Goal: Task Accomplishment & Management: Complete application form

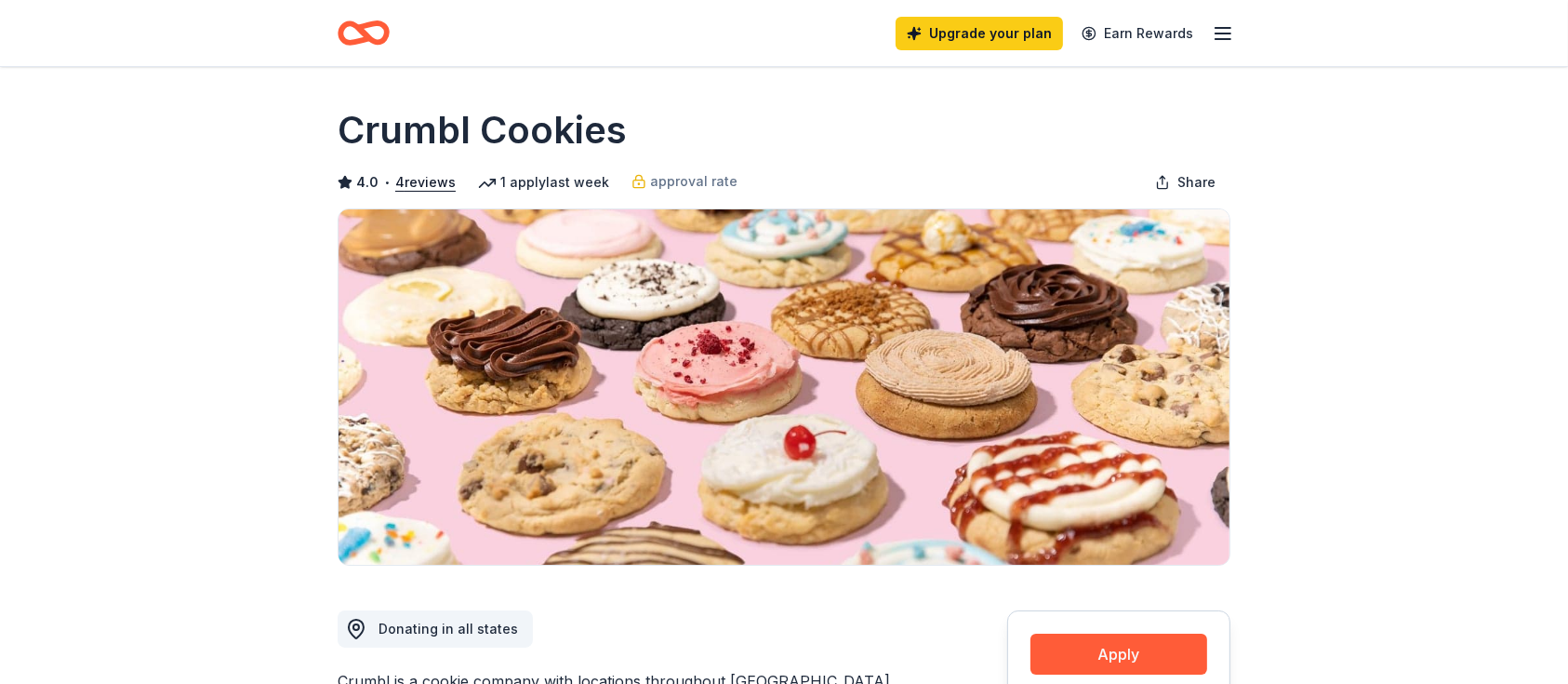
click at [347, 49] on icon "Home" at bounding box center [363, 33] width 52 height 44
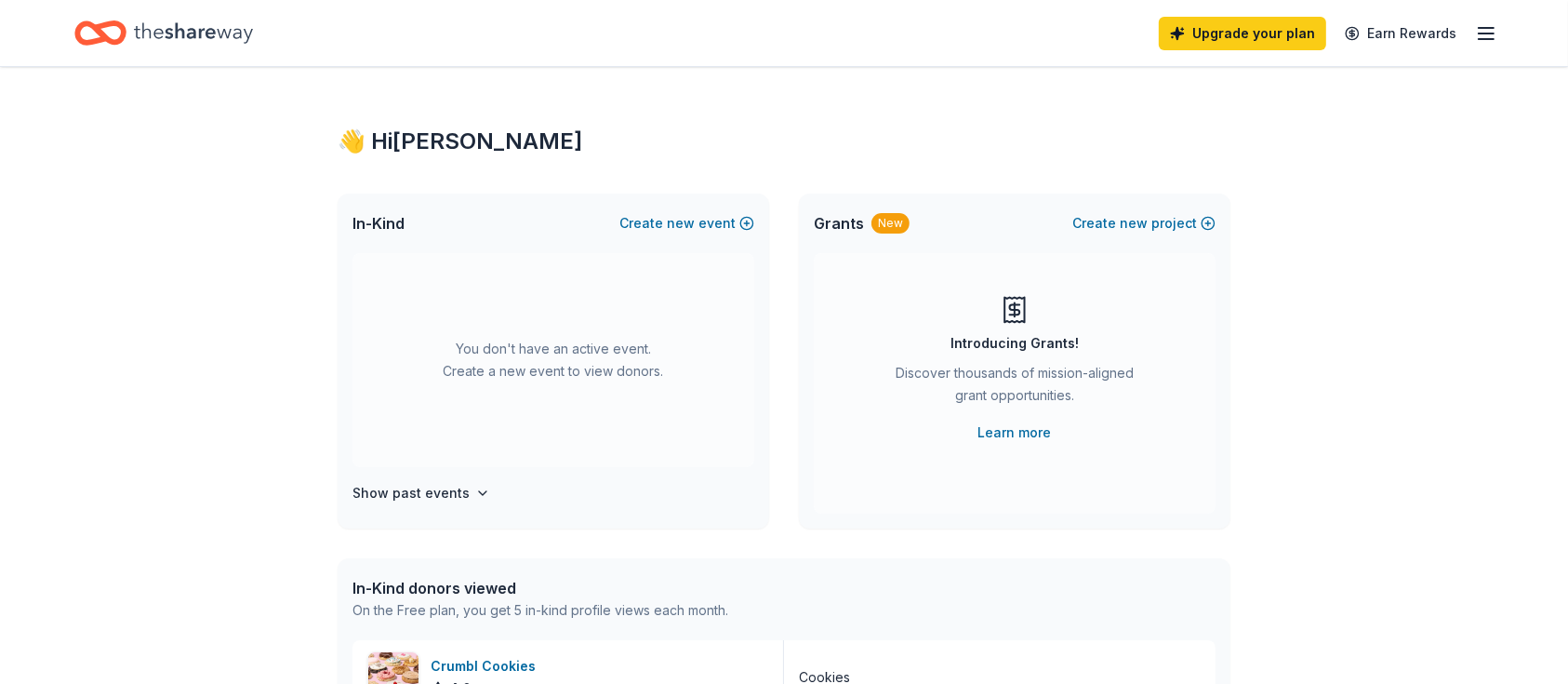
click at [218, 44] on icon "Home" at bounding box center [193, 33] width 120 height 38
click at [1486, 29] on icon "button" at bounding box center [1486, 33] width 22 height 22
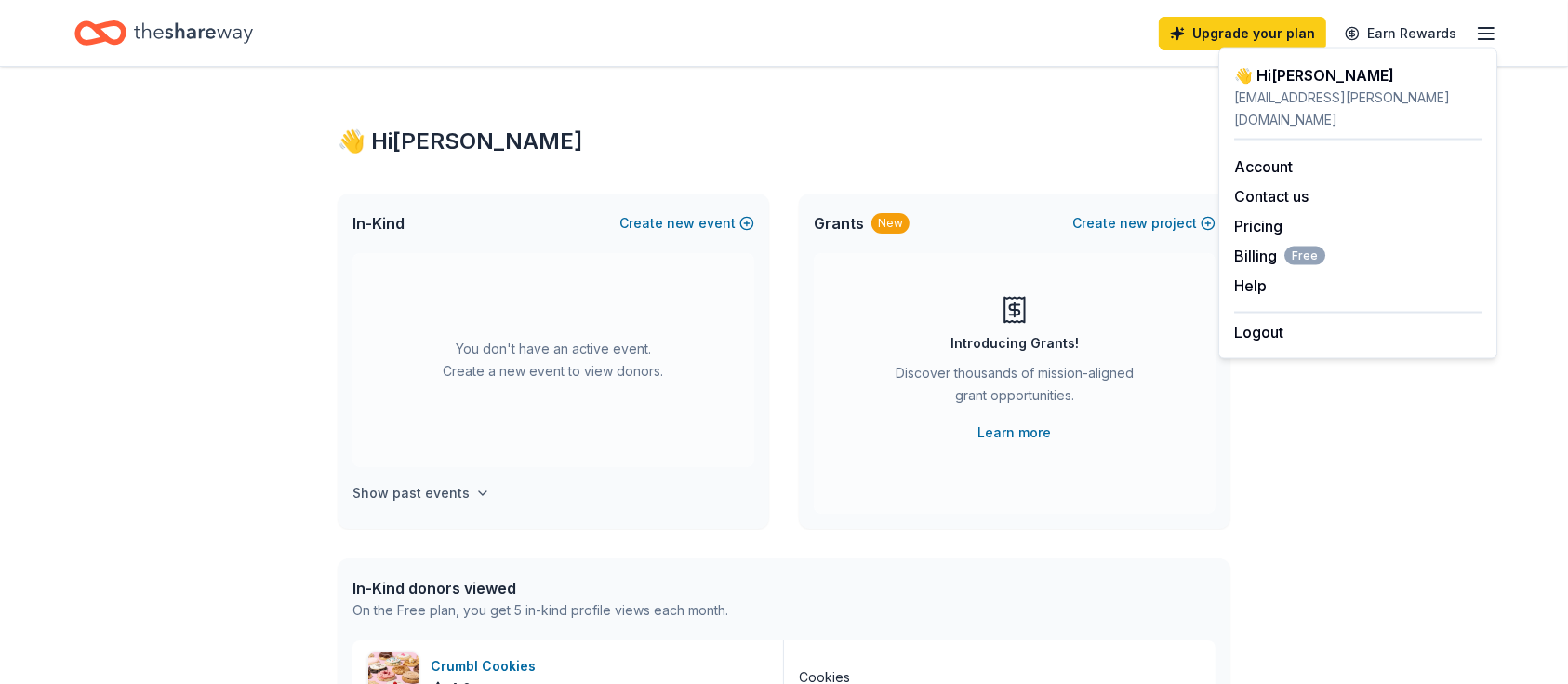
click at [397, 501] on h4 "Show past events" at bounding box center [411, 493] width 118 height 22
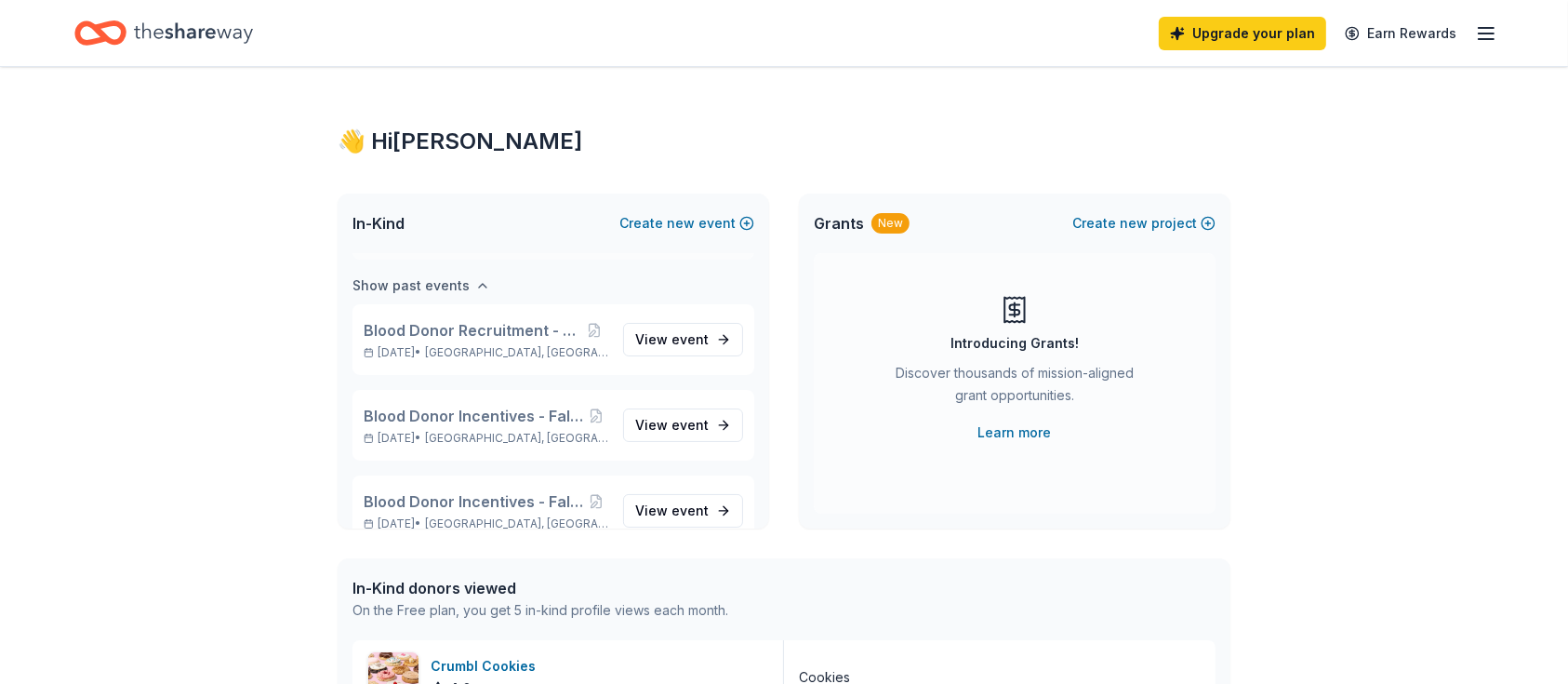
scroll to position [214, 0]
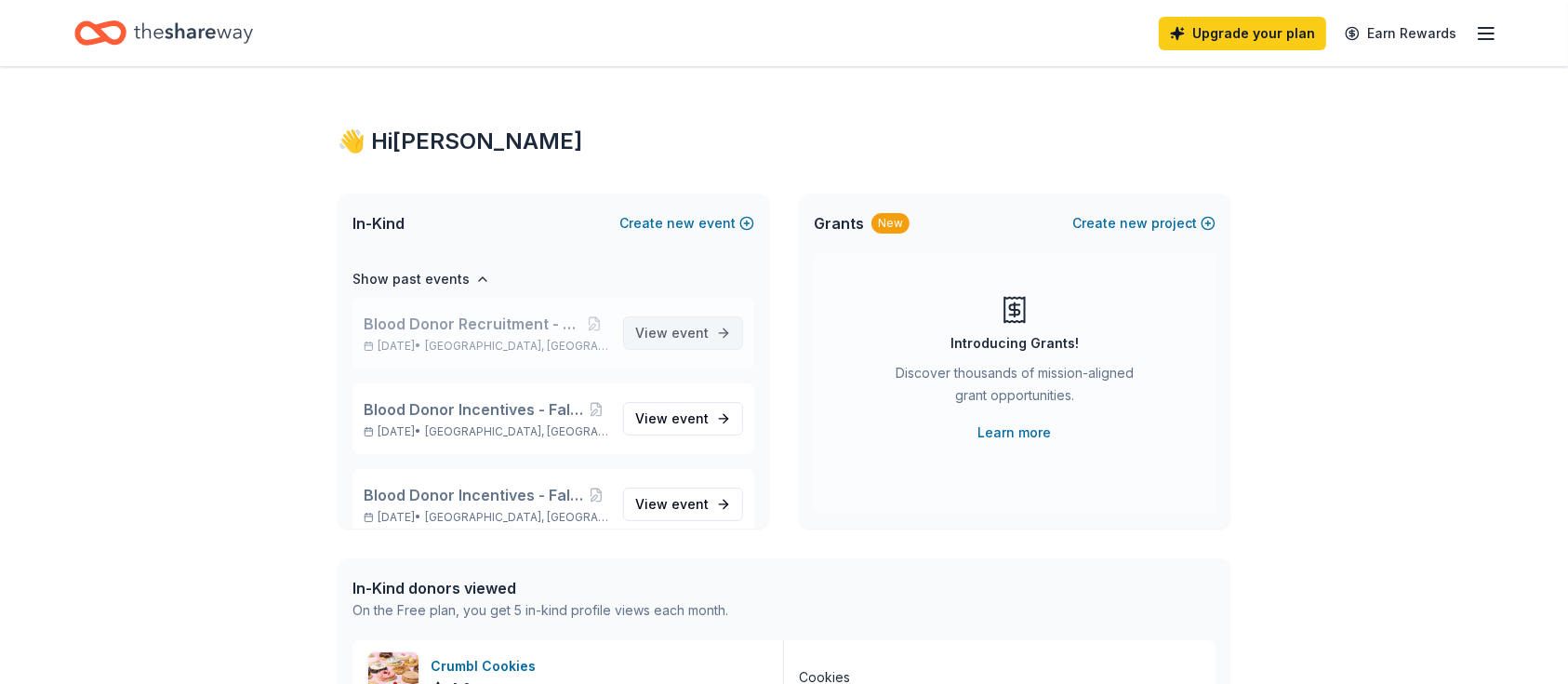
click at [636, 331] on span "View event" at bounding box center [672, 333] width 74 height 22
click at [670, 212] on button "Create new event" at bounding box center [686, 223] width 135 height 22
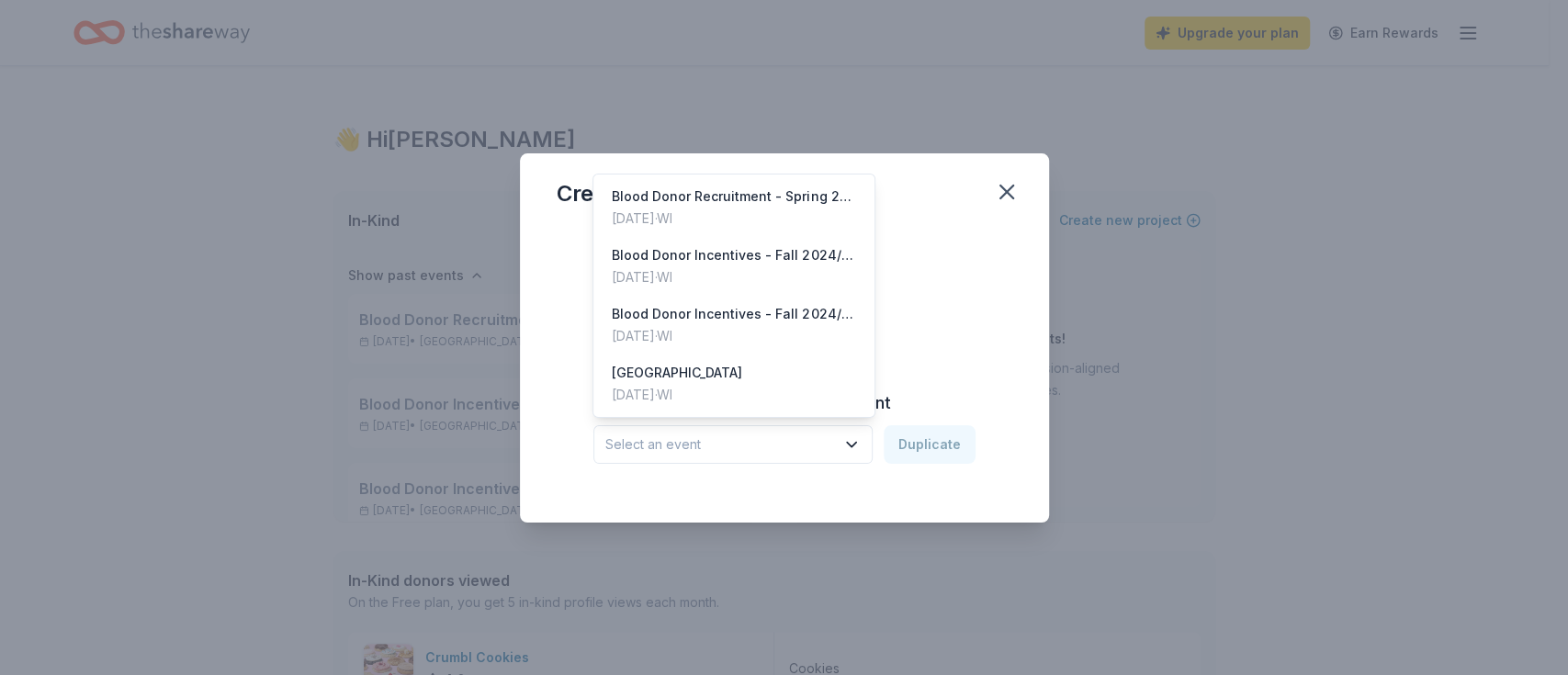
click at [736, 453] on span "Select an event" at bounding box center [719, 444] width 229 height 22
click at [733, 255] on div "Blood Donor Incentives - Fall 2024/Winter 2025" at bounding box center [733, 255] width 244 height 22
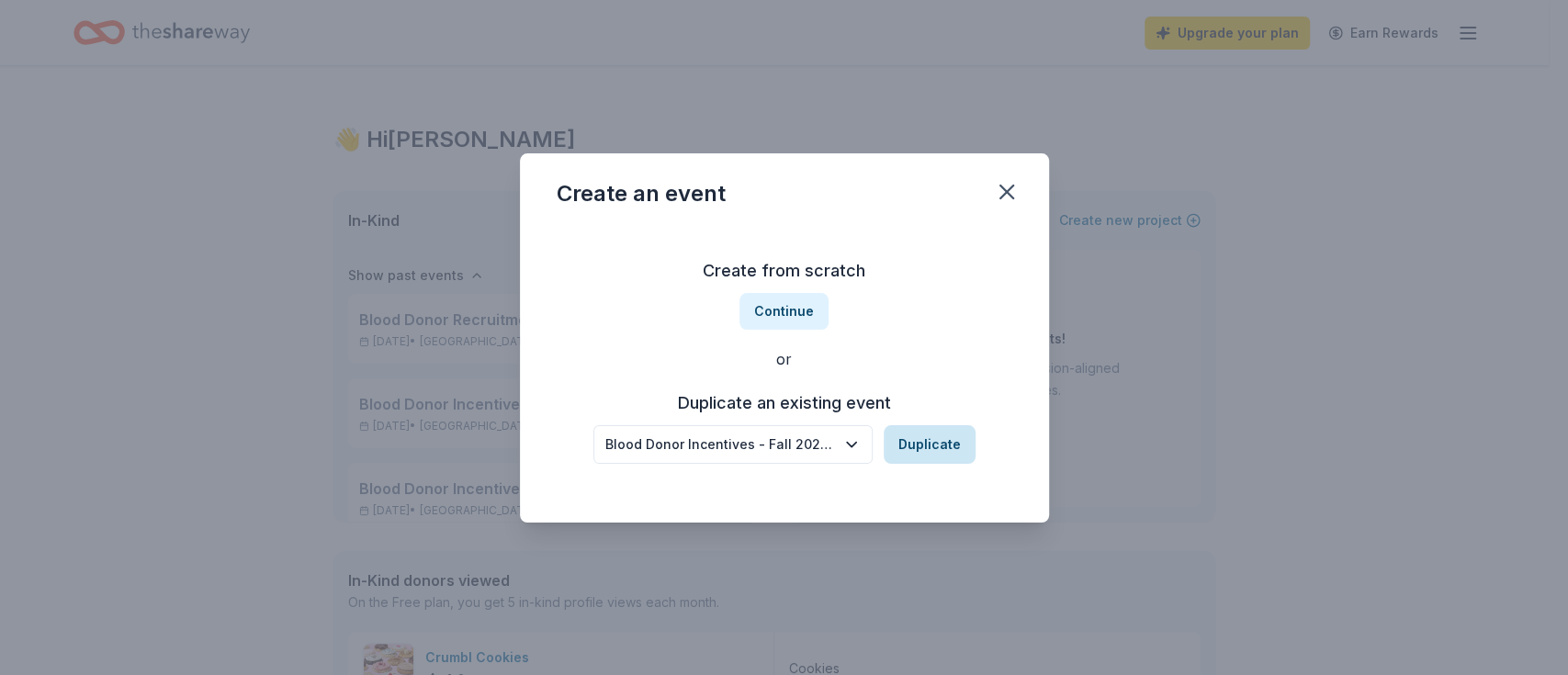
click at [929, 440] on button "Duplicate" at bounding box center [929, 445] width 92 height 39
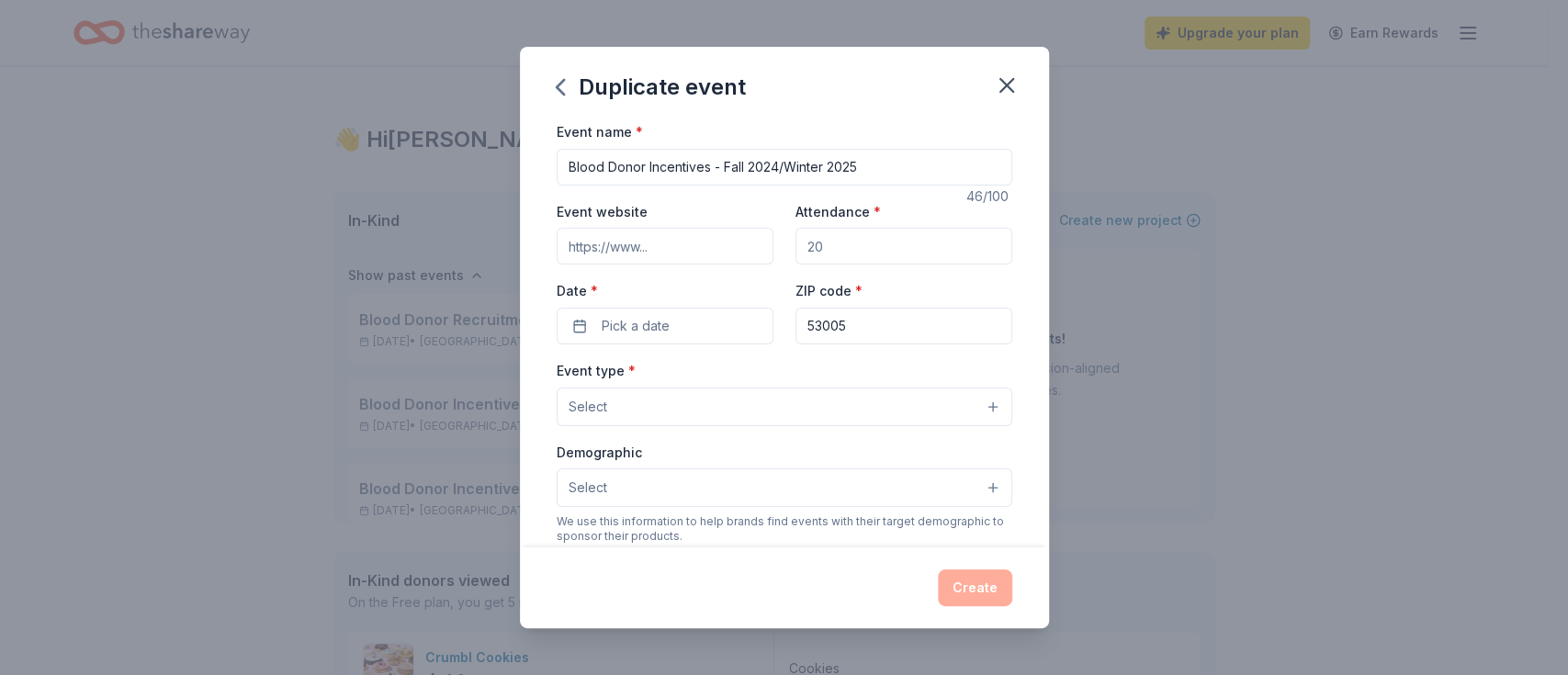
click at [667, 250] on input "Event website" at bounding box center [666, 245] width 217 height 37
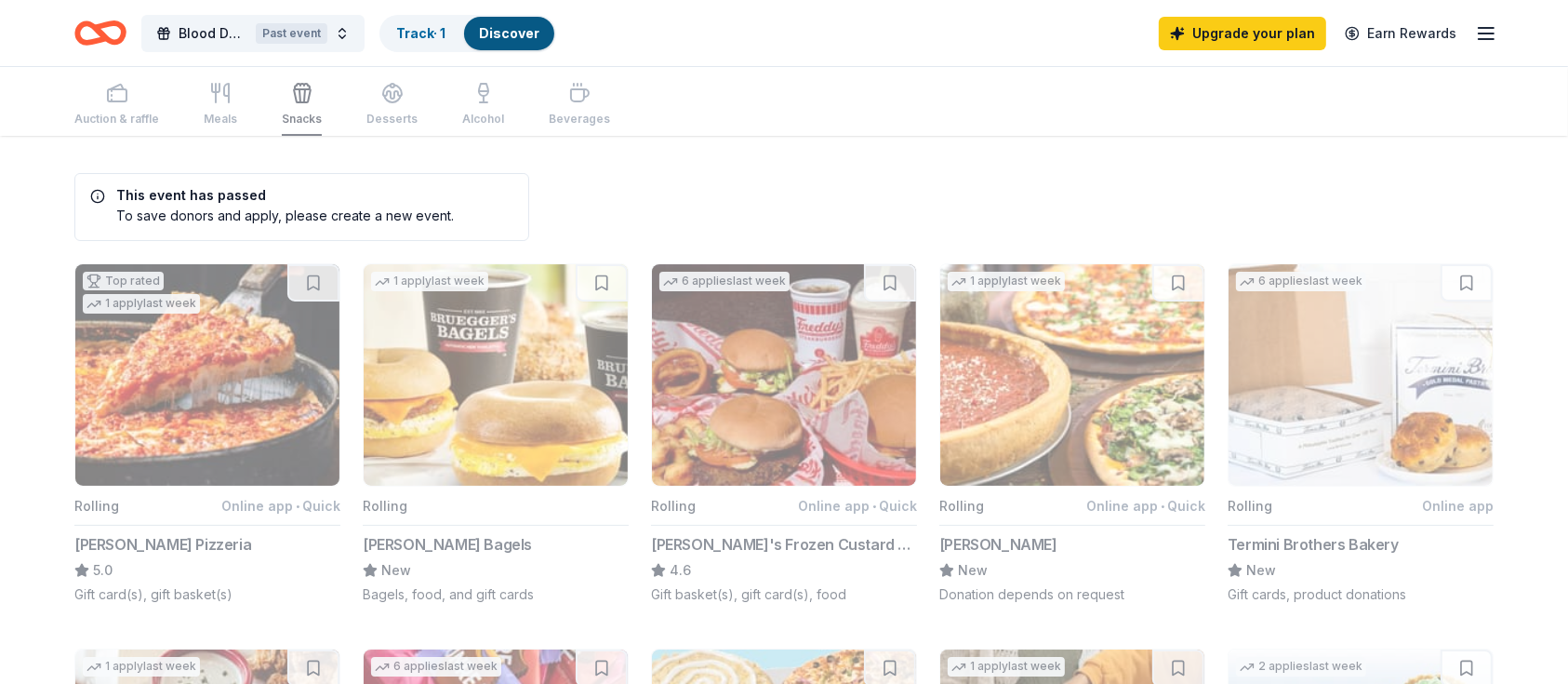
click at [224, 101] on div "Auction & raffle Meals Snacks Desserts Alcohol Beverages" at bounding box center [342, 105] width 535 height 61
click at [355, 33] on button "Blood Donor Recruitment - Spring 2025 Past event" at bounding box center [253, 33] width 224 height 37
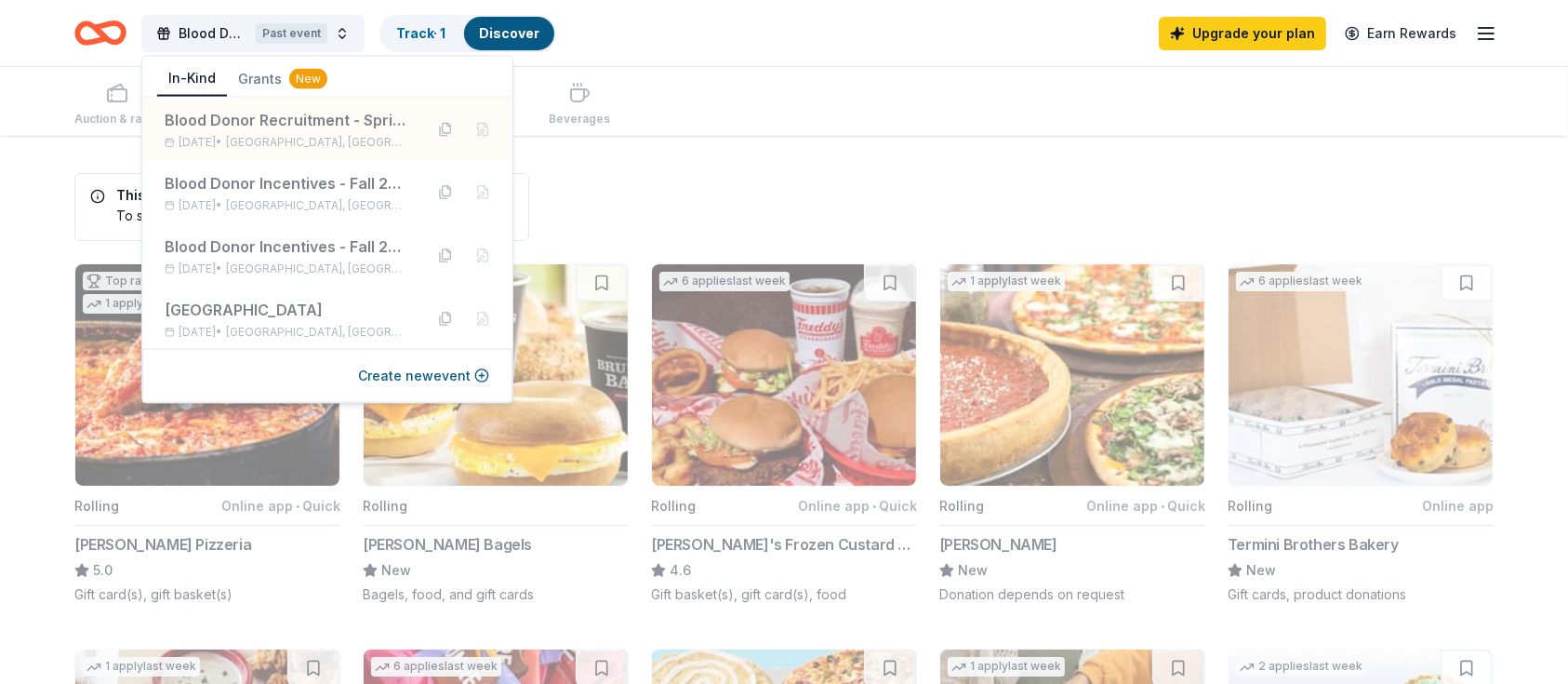
click at [134, 30] on div "Blood Donor Recruitment - Spring 2025 Past event Track · 1 Discover" at bounding box center [316, 33] width 482 height 44
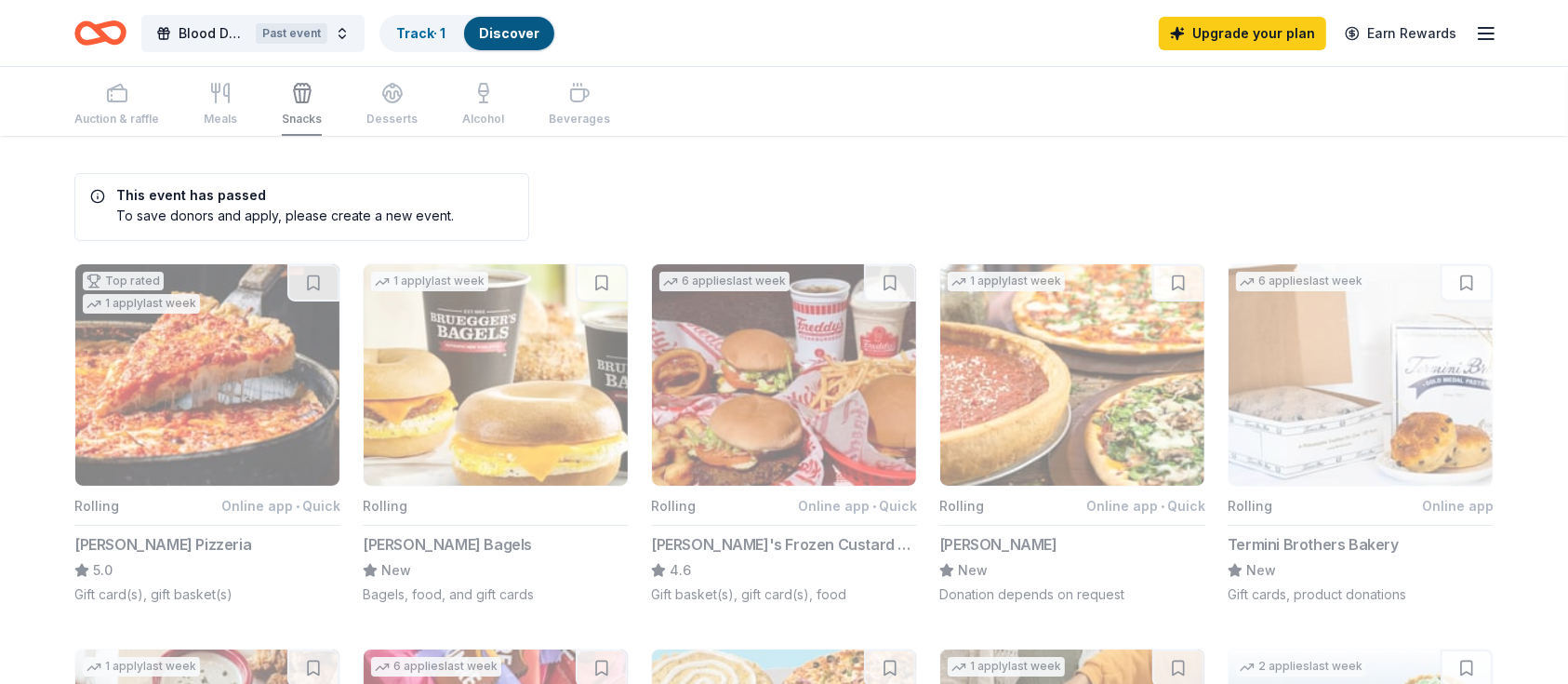
click at [105, 33] on icon "Home" at bounding box center [100, 33] width 52 height 44
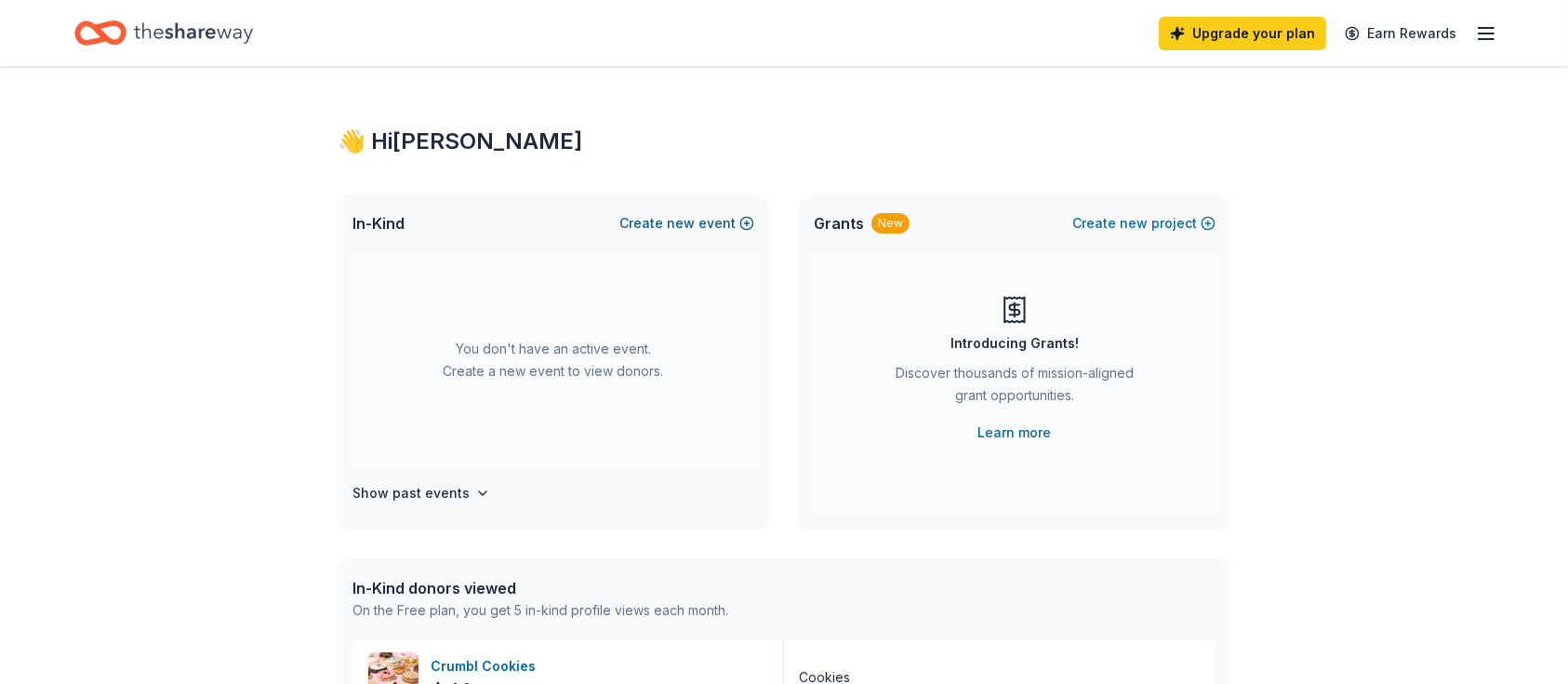
click at [711, 224] on button "Create new event" at bounding box center [686, 223] width 135 height 22
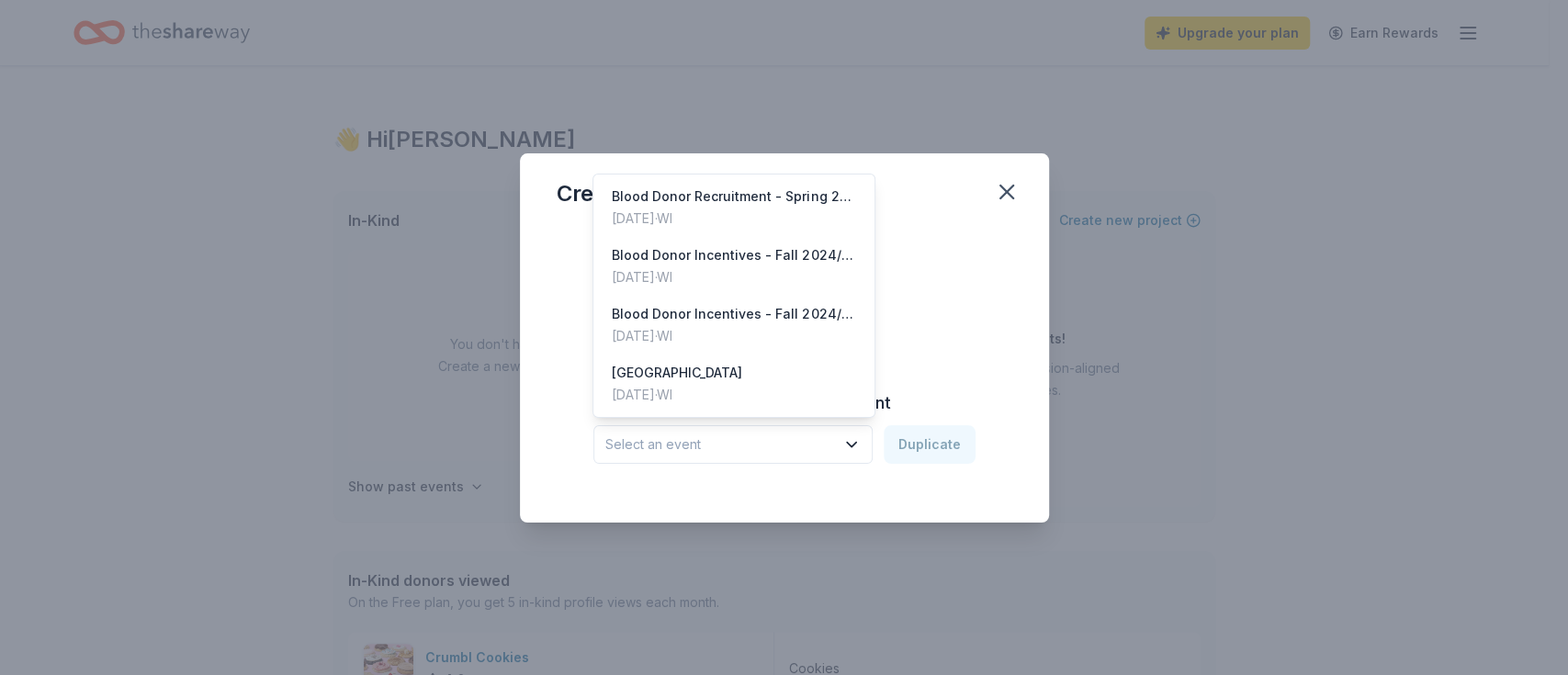
click at [746, 438] on span "Select an event" at bounding box center [719, 444] width 229 height 22
click at [680, 201] on div "Blood Donor Recruitment - Spring 2025" at bounding box center [733, 196] width 244 height 22
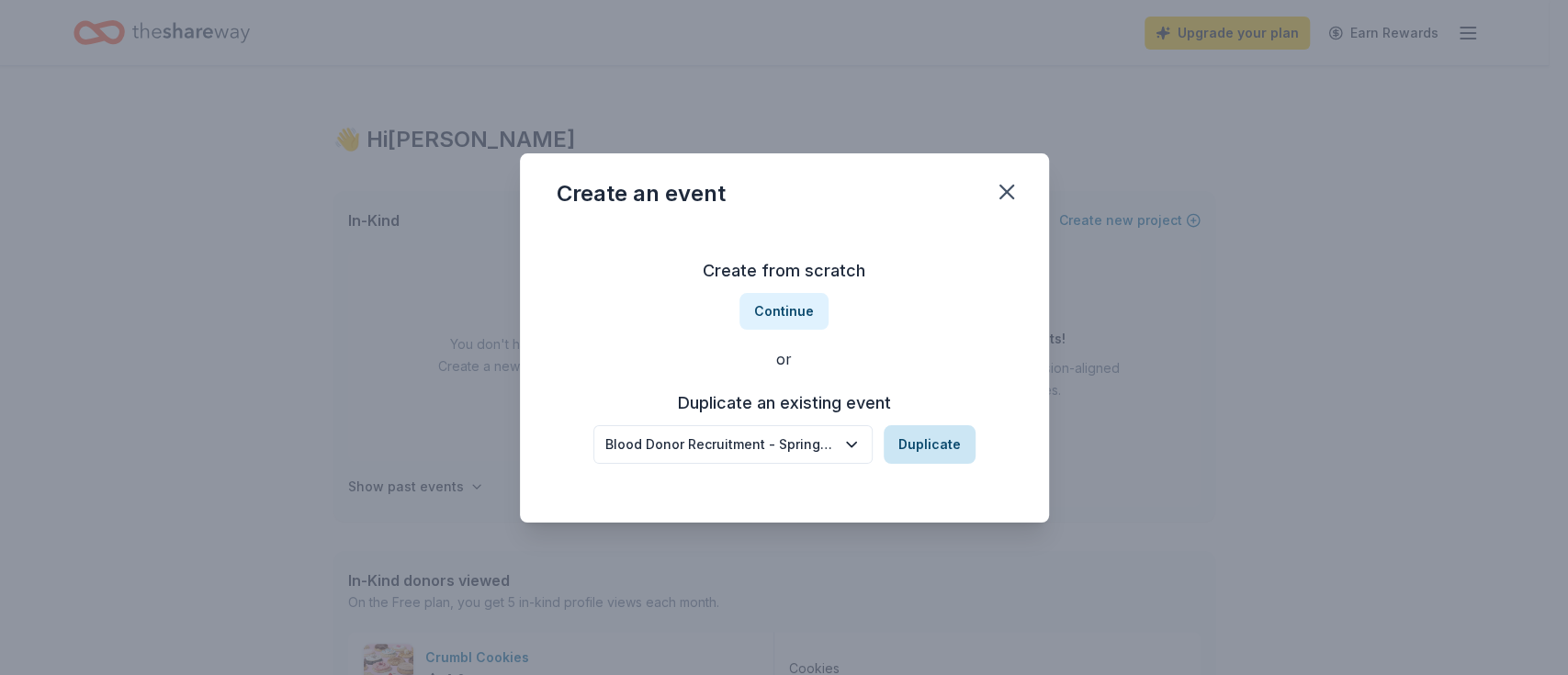
click at [930, 458] on button "Duplicate" at bounding box center [929, 445] width 92 height 39
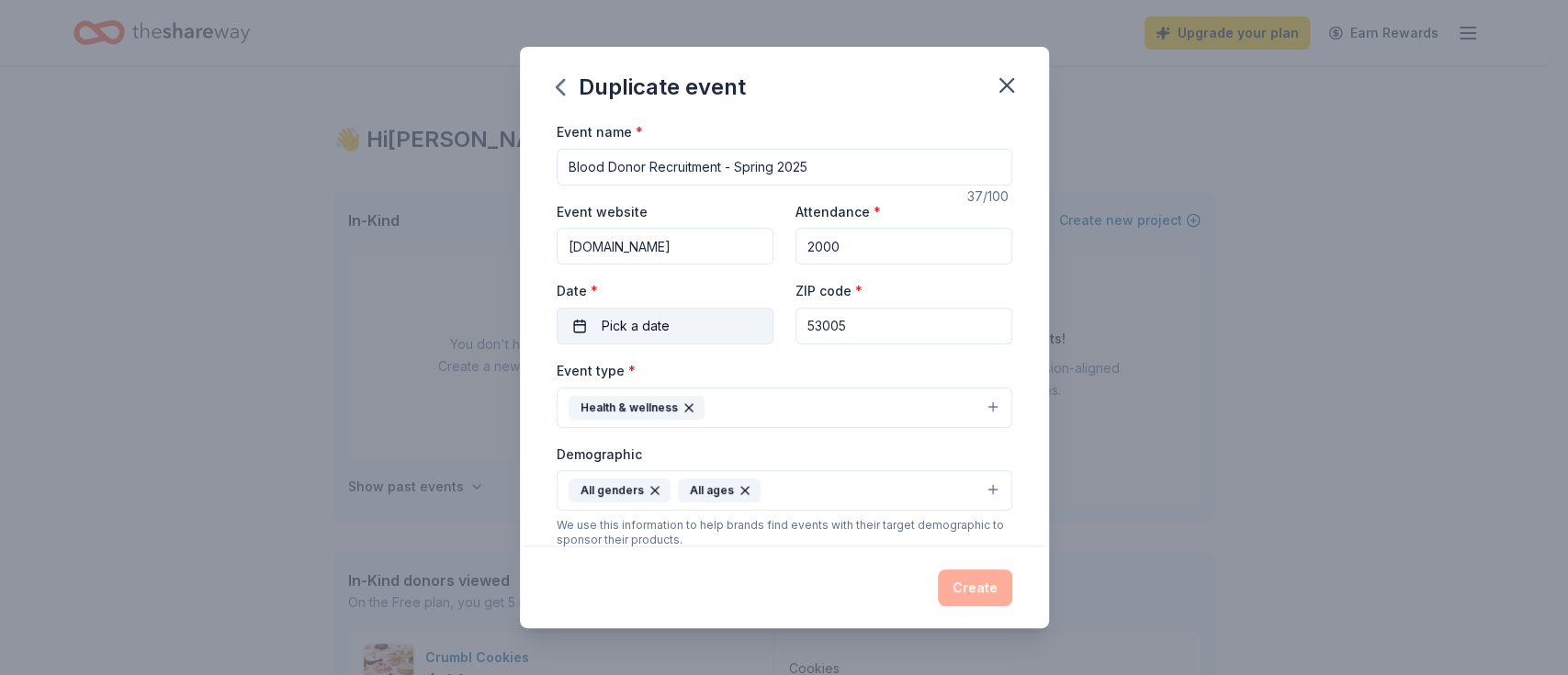
click at [644, 343] on button "Pick a date" at bounding box center [666, 326] width 217 height 37
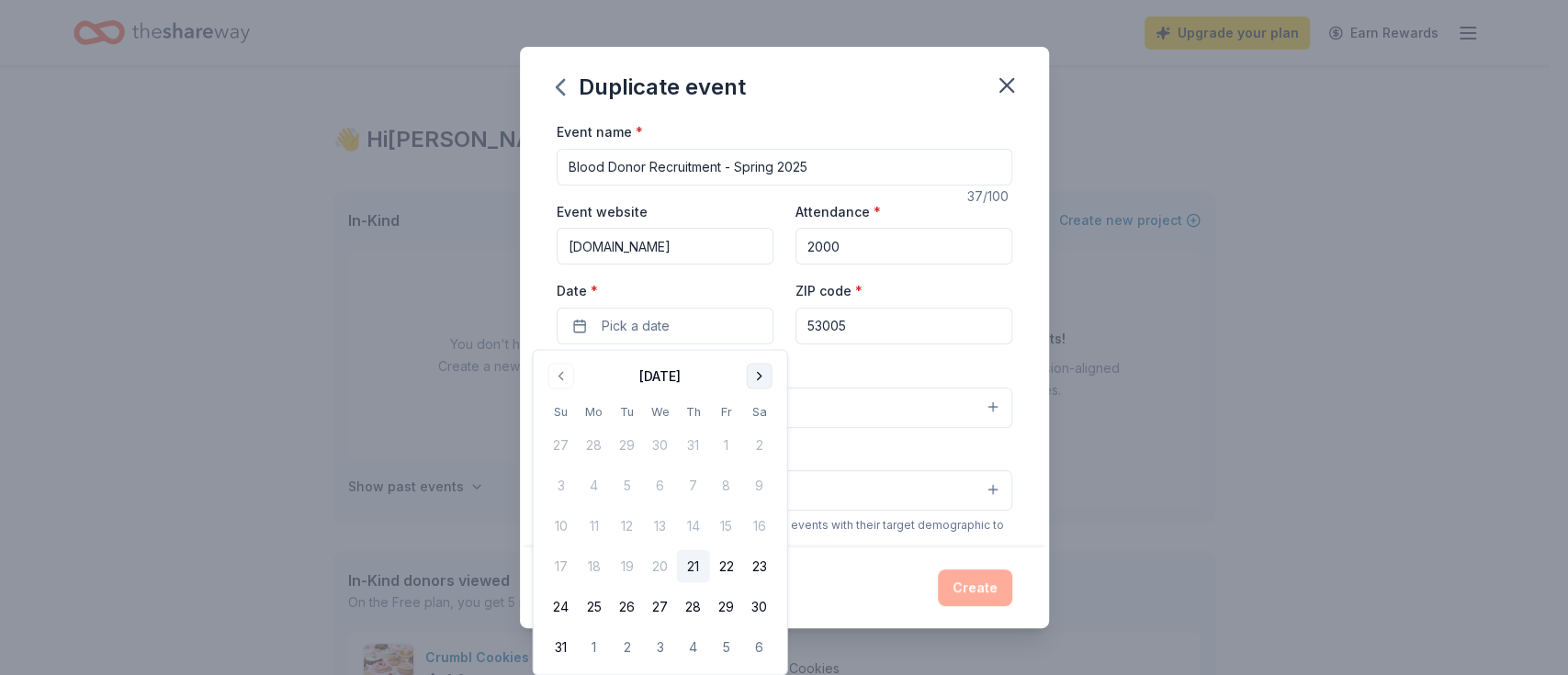
click at [759, 384] on button "Go to next month" at bounding box center [759, 375] width 25 height 25
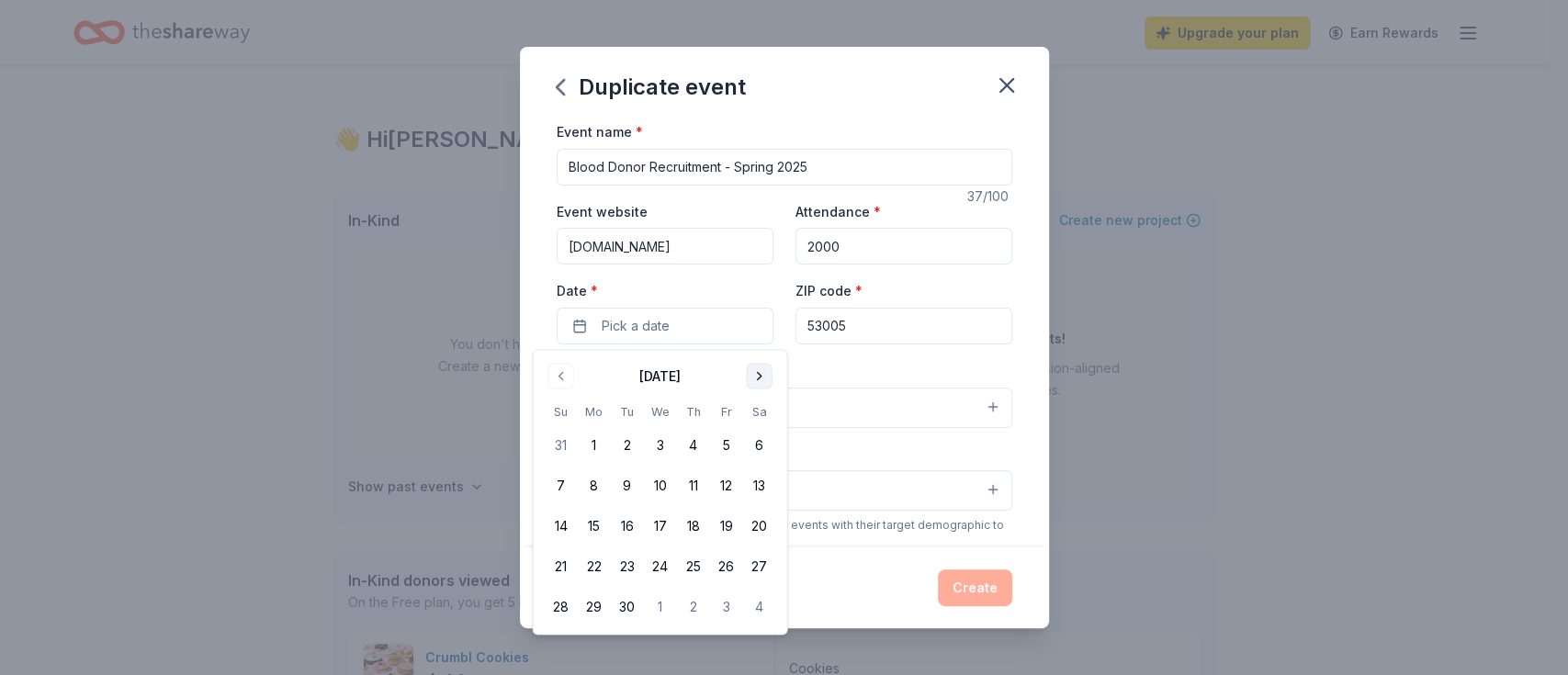
click at [759, 384] on button "Go to next month" at bounding box center [759, 375] width 25 height 25
click at [666, 441] on button "1" at bounding box center [660, 445] width 33 height 33
click at [880, 357] on div "Event name * Blood Donor Recruitment - Spring 2025 37 /100 Event website [DOMAI…" at bounding box center [784, 546] width 456 height 852
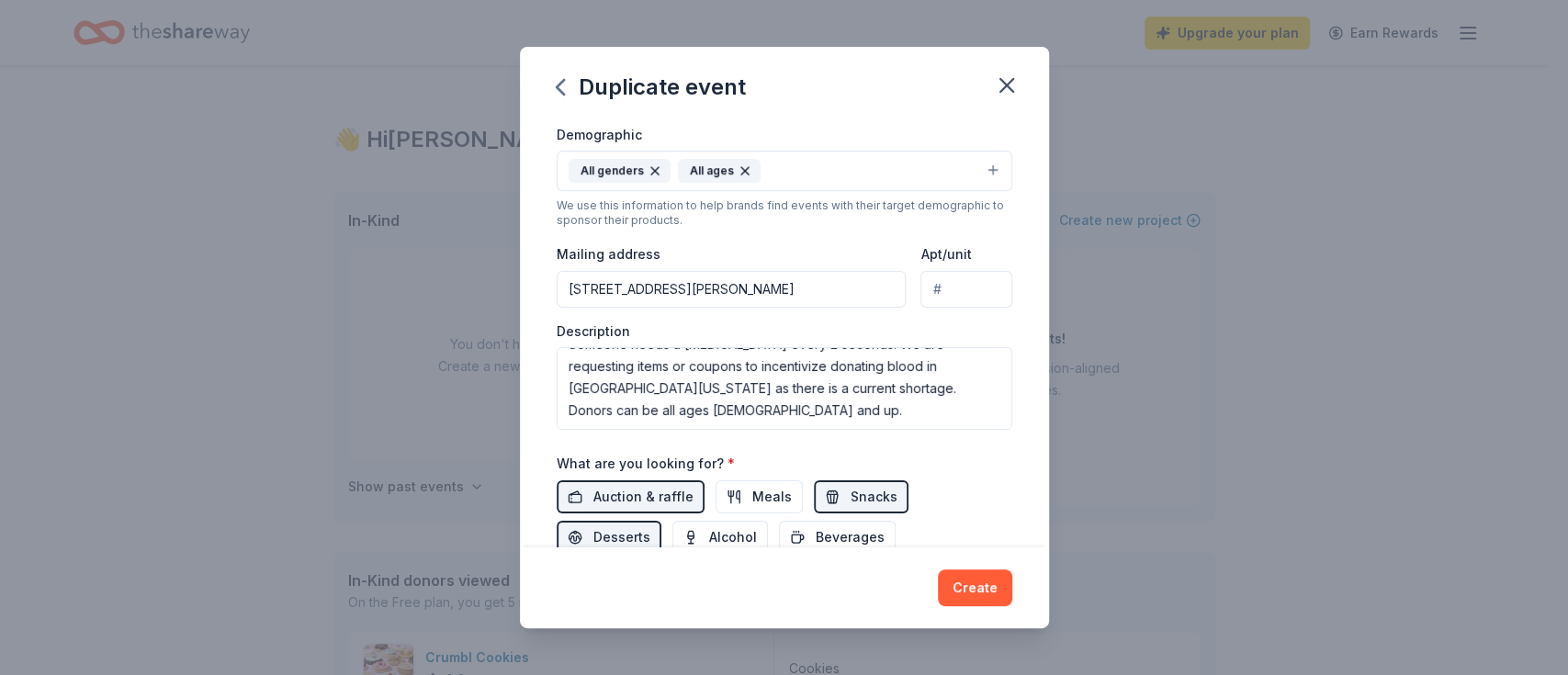
scroll to position [325, 0]
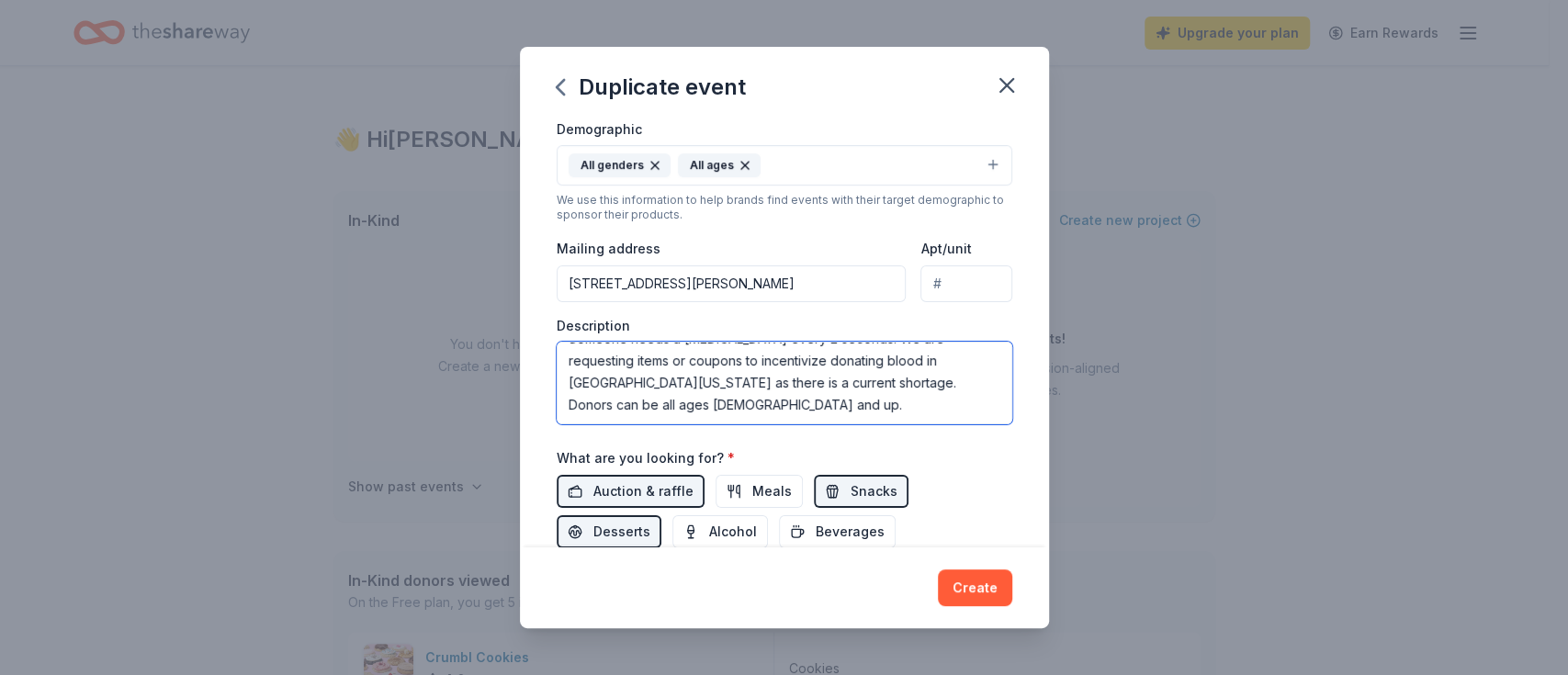
click at [595, 410] on textarea "Someone needs a [MEDICAL_DATA] every 2 seconds. We are requesting items or coup…" at bounding box center [784, 383] width 456 height 83
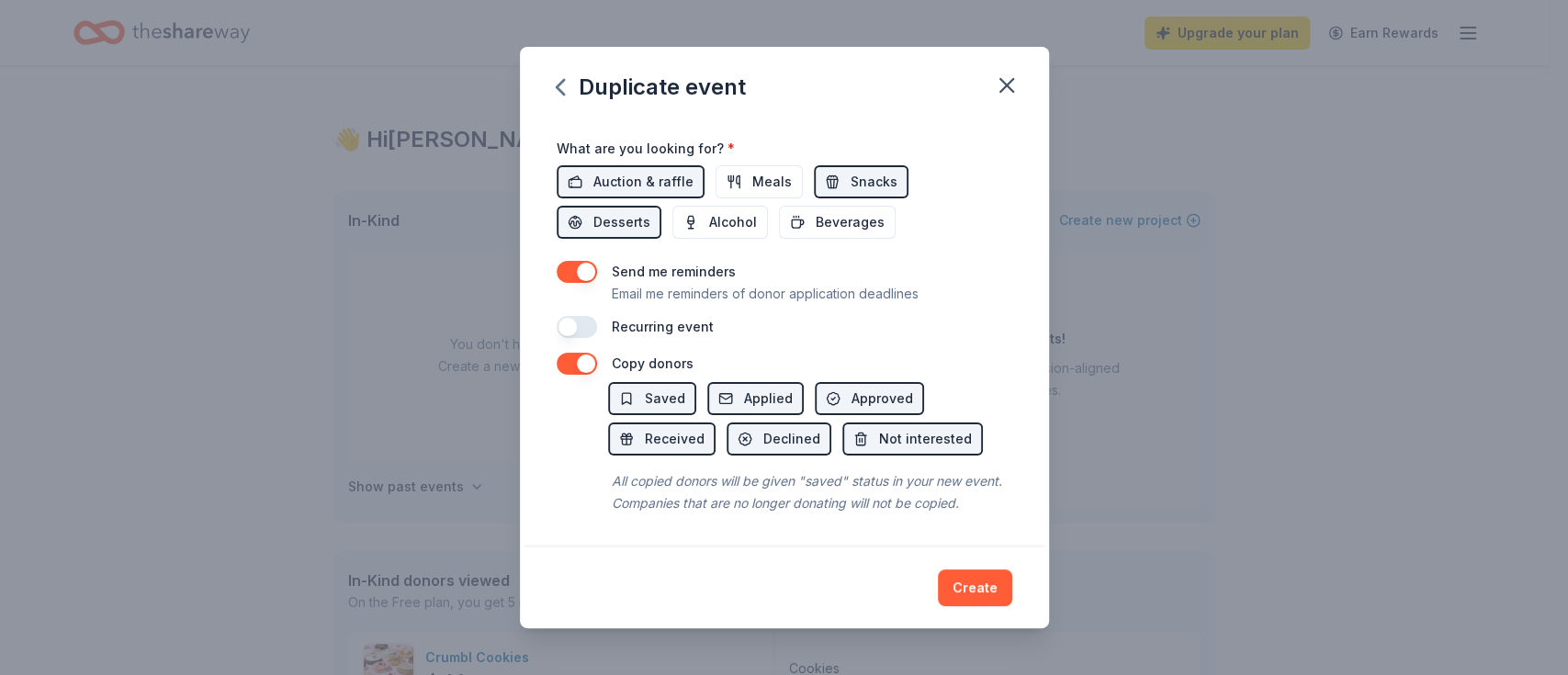
scroll to position [659, 0]
type textarea "Someone needs a [MEDICAL_DATA] every 2 seconds. We are requesting items or coup…"
click at [581, 316] on button "button" at bounding box center [577, 327] width 41 height 22
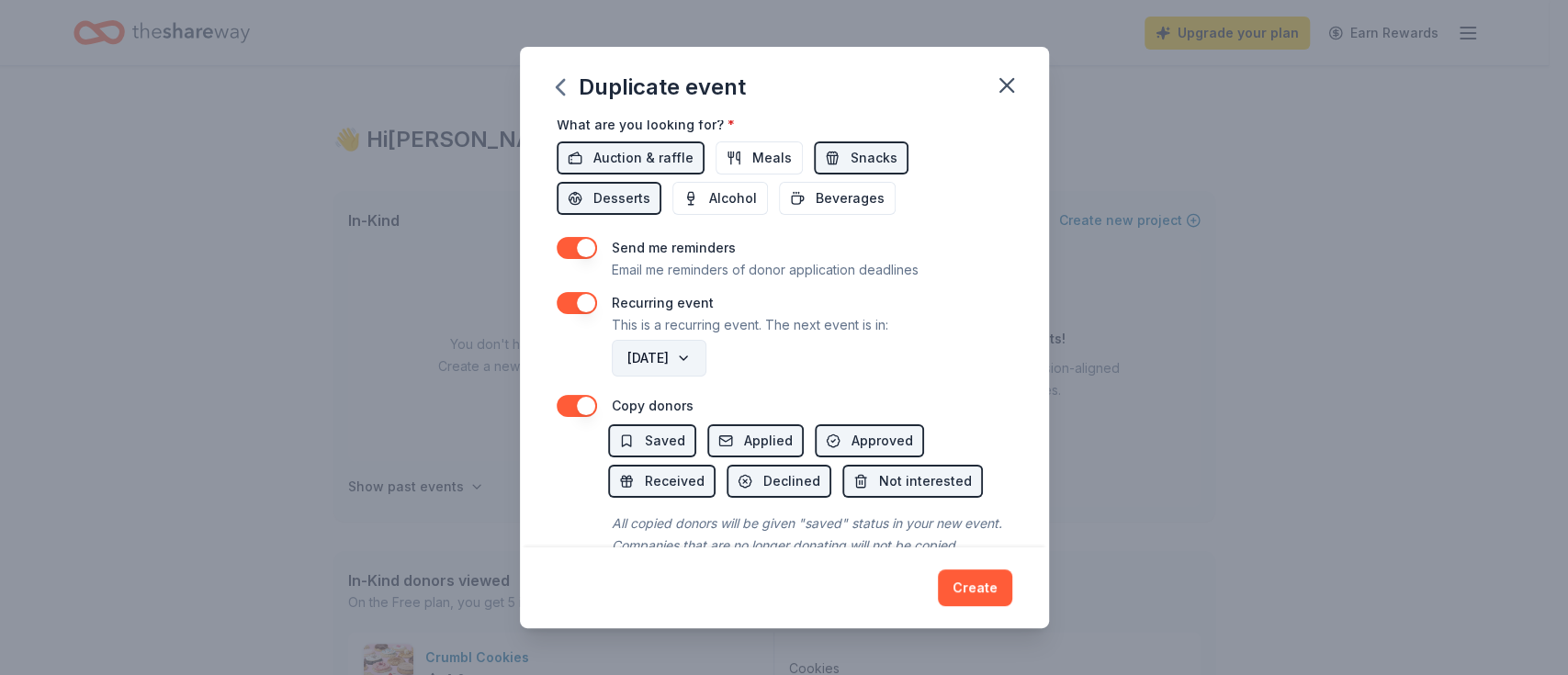
click at [666, 368] on button "[DATE]" at bounding box center [659, 358] width 94 height 37
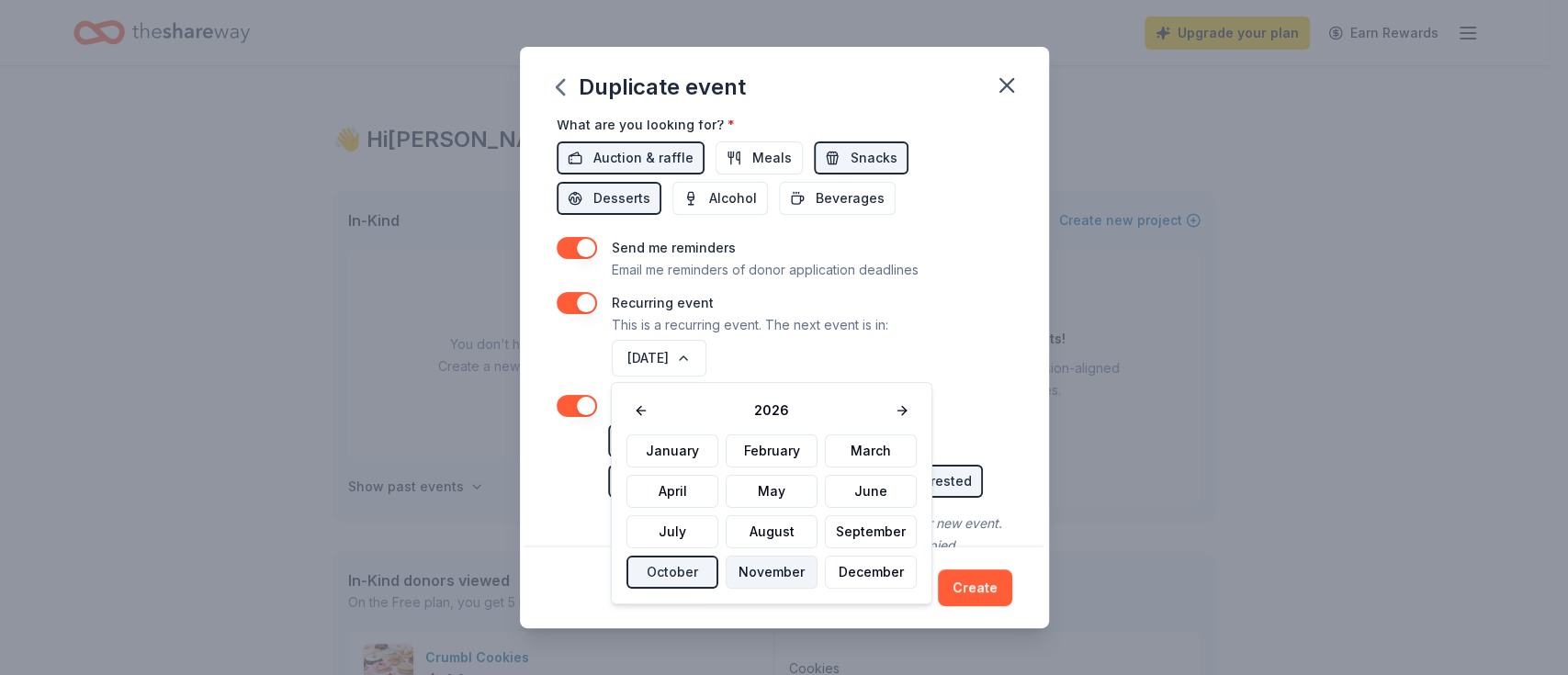
click at [765, 569] on button "November" at bounding box center [771, 572] width 92 height 33
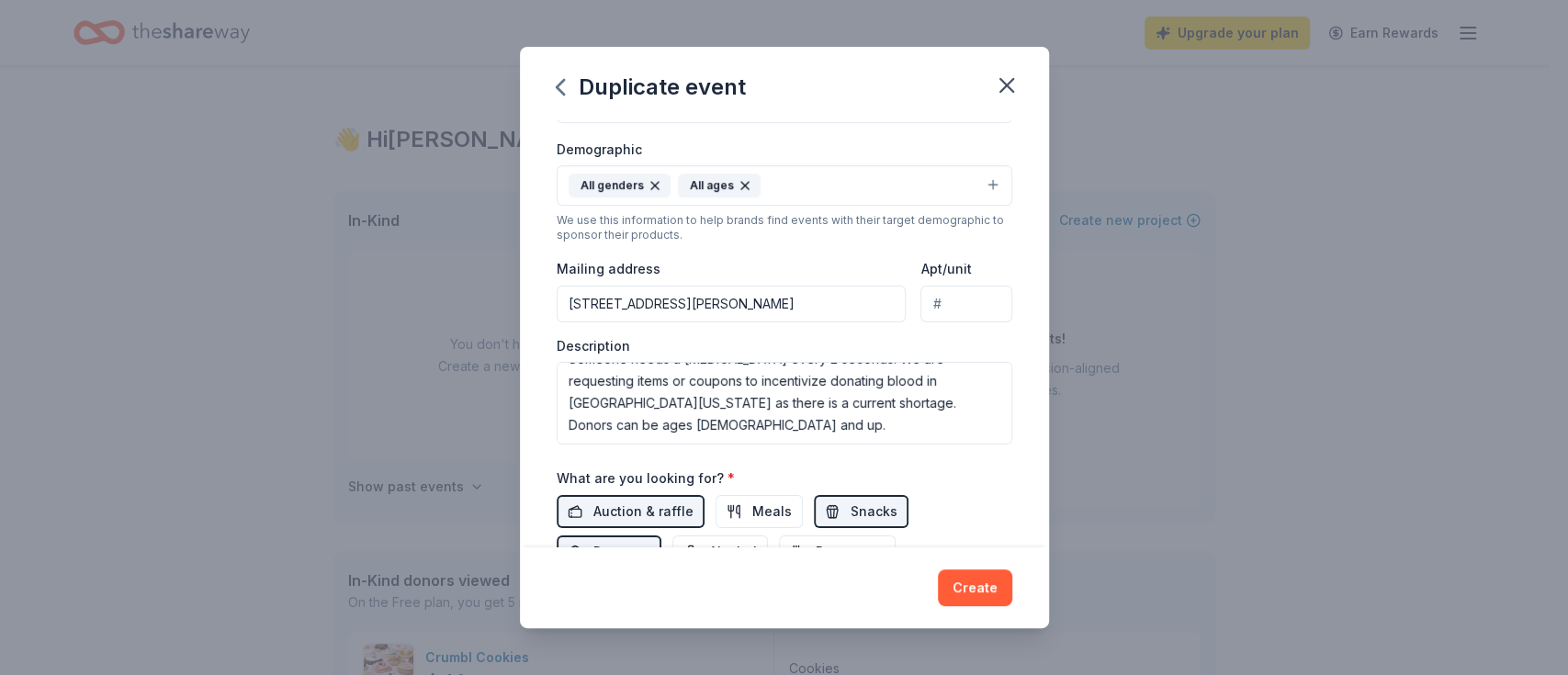
scroll to position [725, 0]
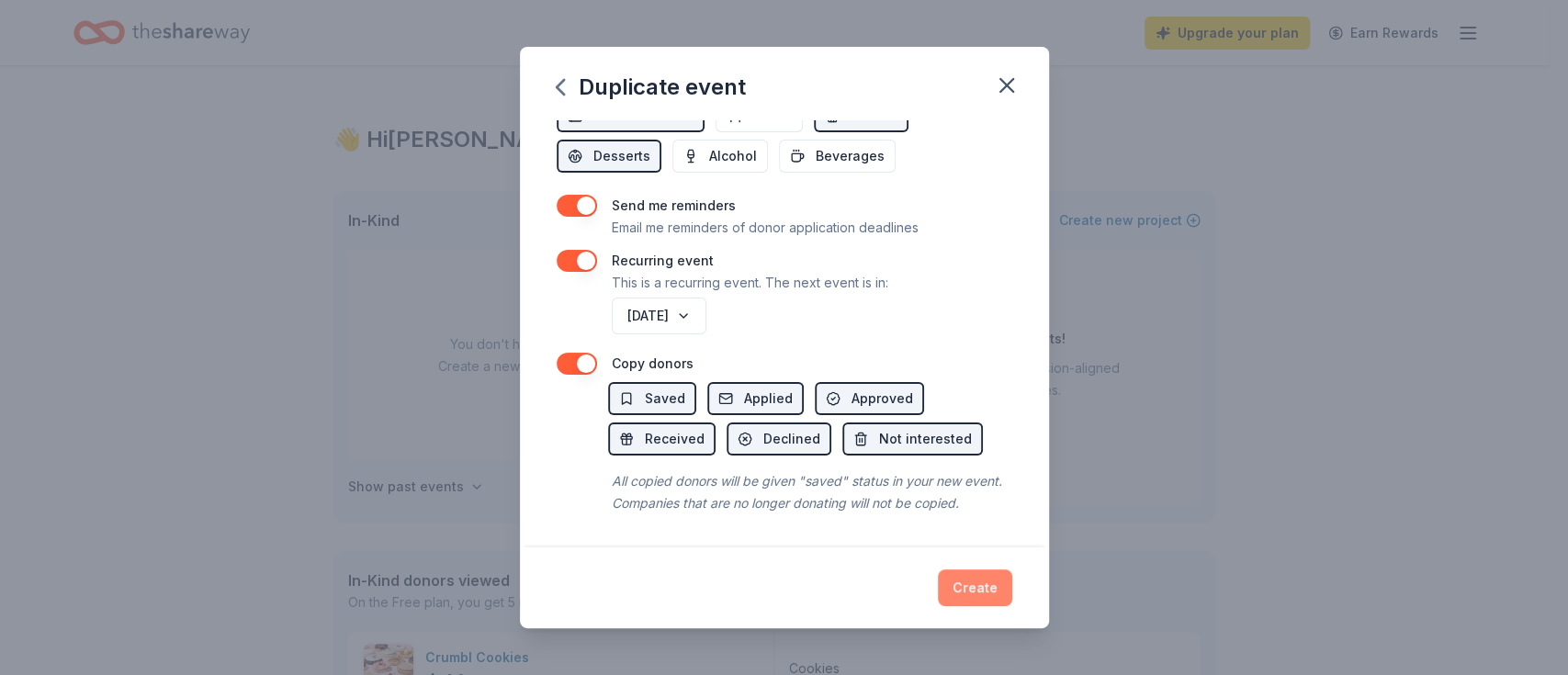
click at [983, 580] on button "Create" at bounding box center [974, 587] width 75 height 37
click at [588, 250] on button "button" at bounding box center [577, 261] width 41 height 22
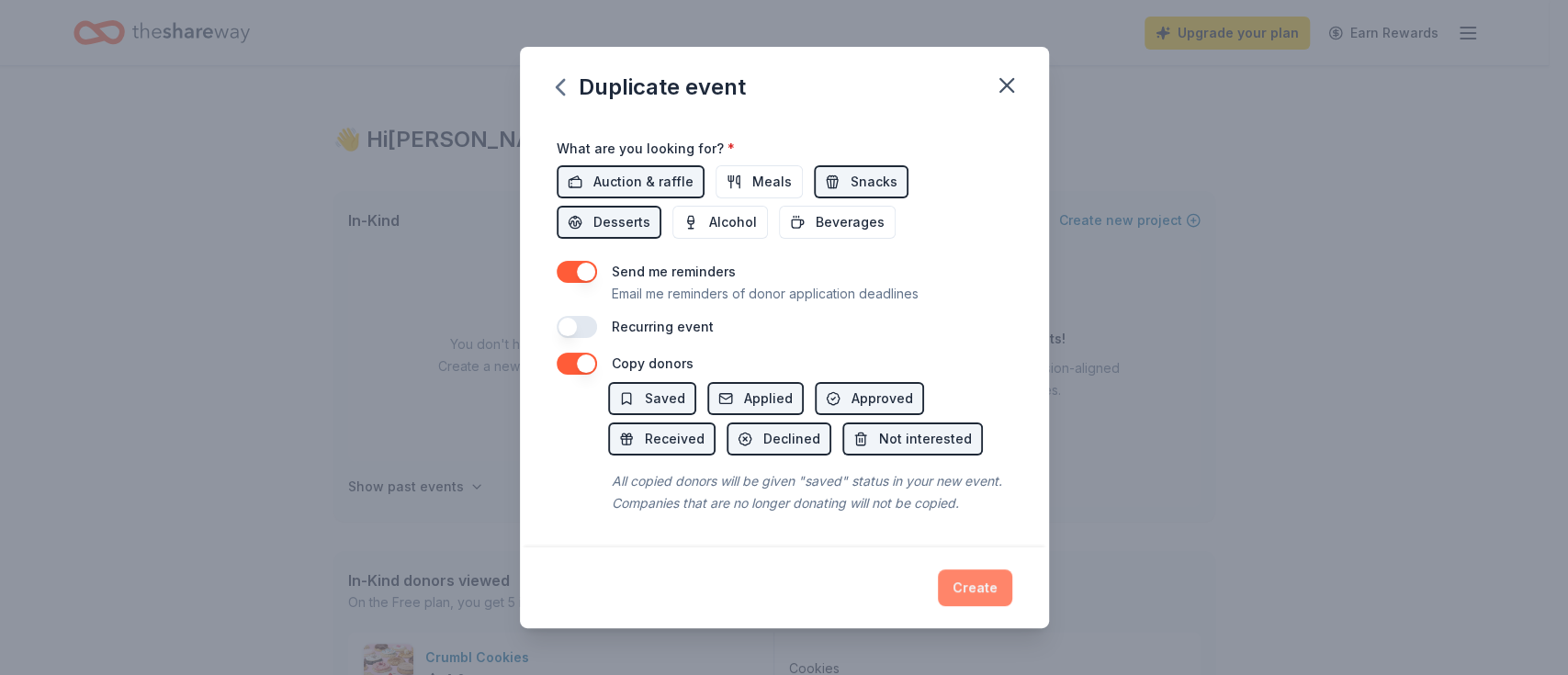
click at [989, 586] on button "Create" at bounding box center [974, 587] width 75 height 37
